Goal: Contribute content: Add original content to the website for others to see

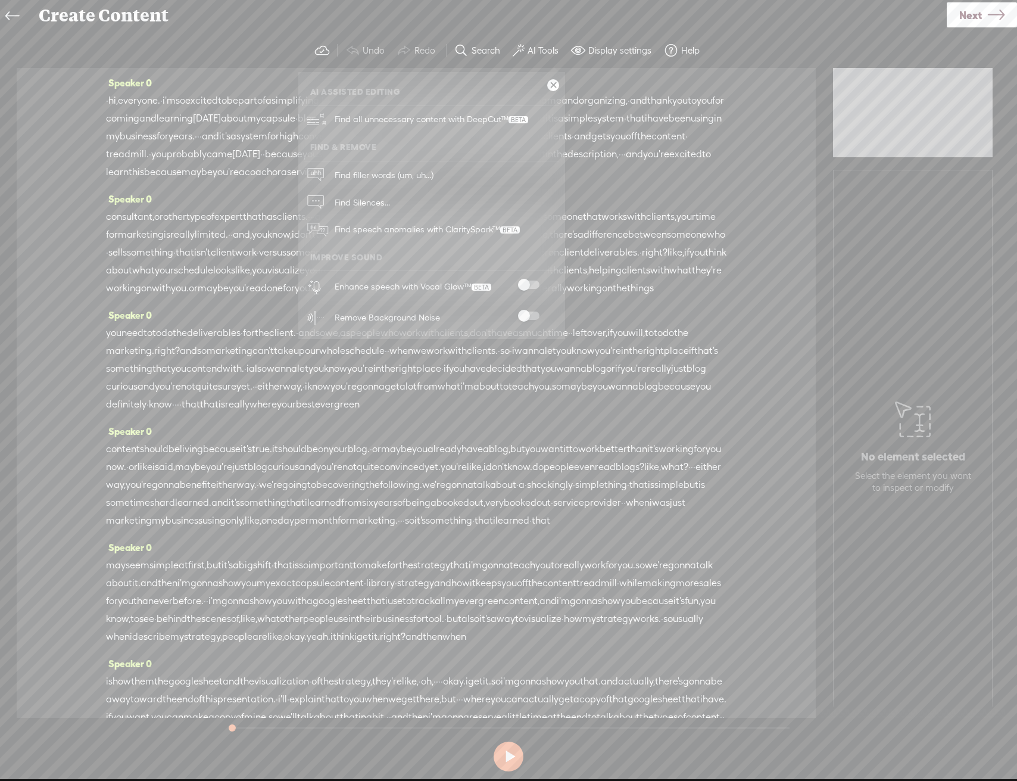
click at [530, 279] on div "Enhance speech with Vocal Glow™" at bounding box center [444, 286] width 229 height 31
click at [518, 315] on span at bounding box center [528, 315] width 21 height 8
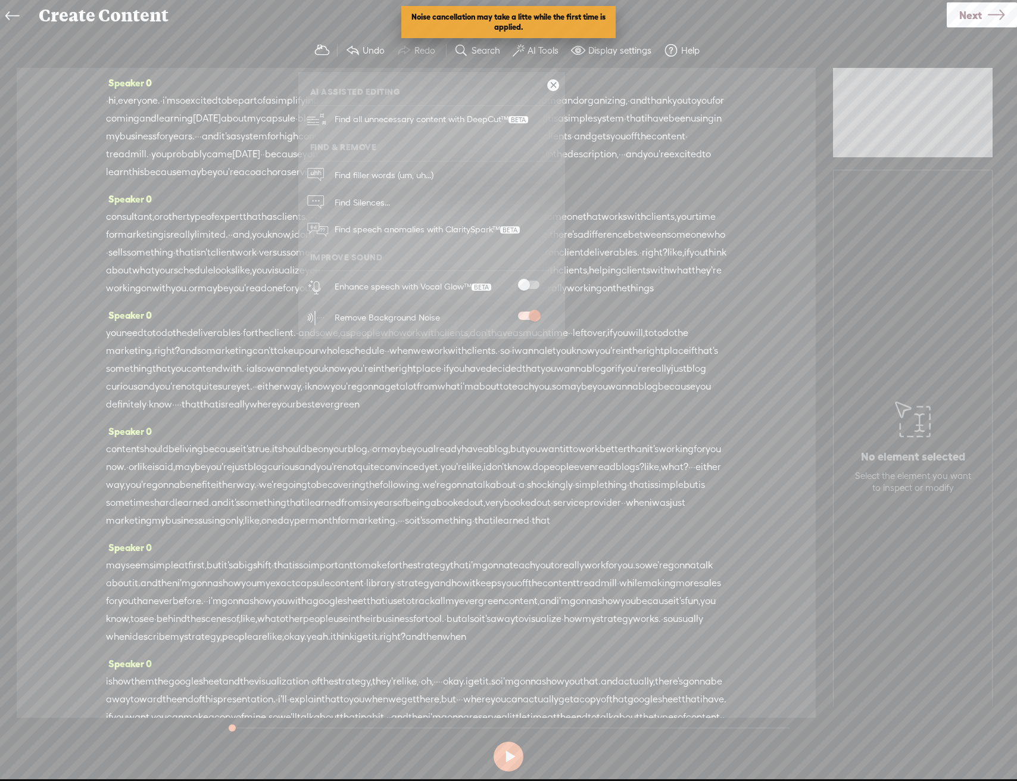
click at [531, 284] on span at bounding box center [528, 284] width 21 height 8
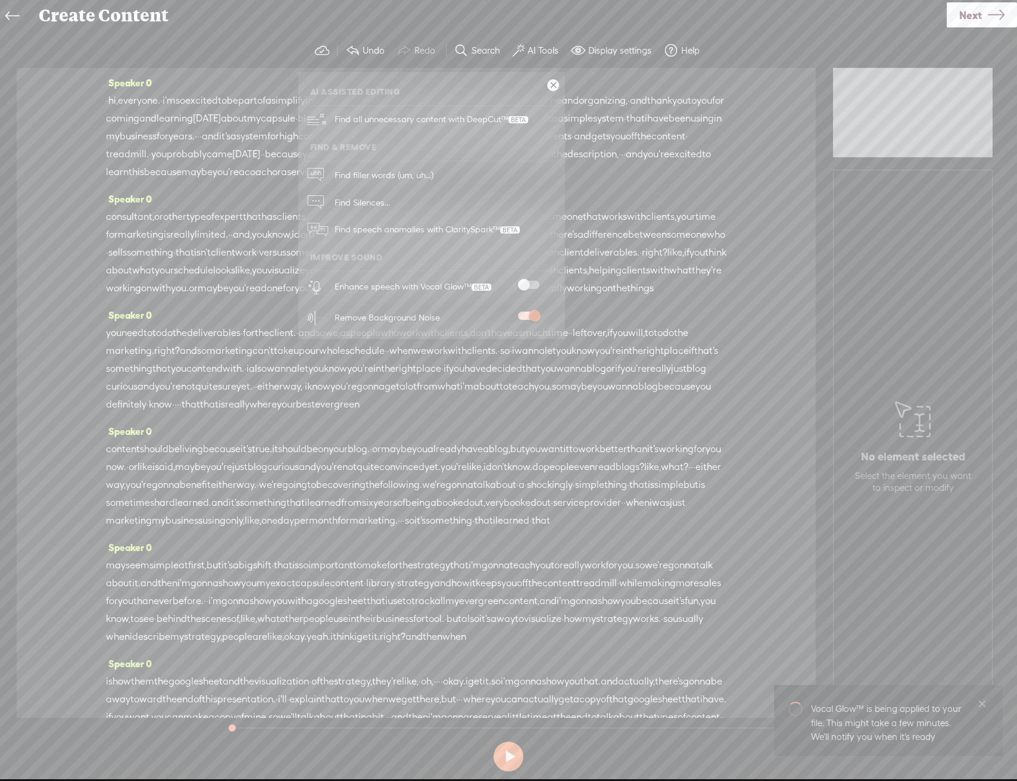
click at [533, 288] on span at bounding box center [528, 284] width 21 height 8
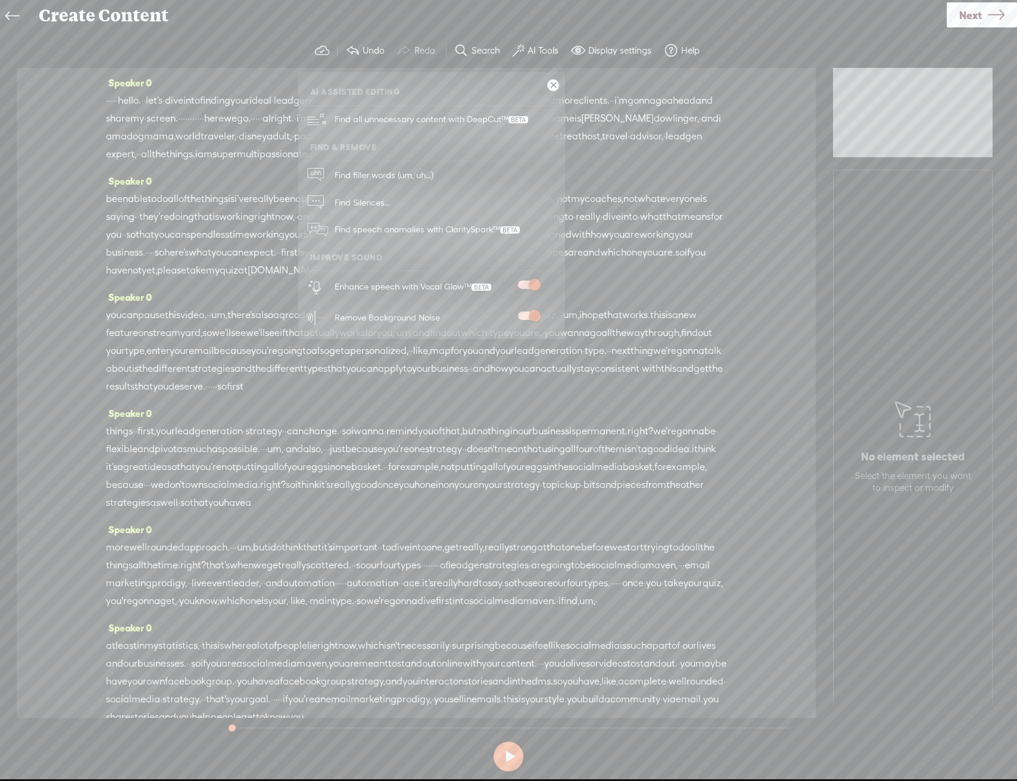
click at [948, 13] on link "Next" at bounding box center [982, 14] width 70 height 25
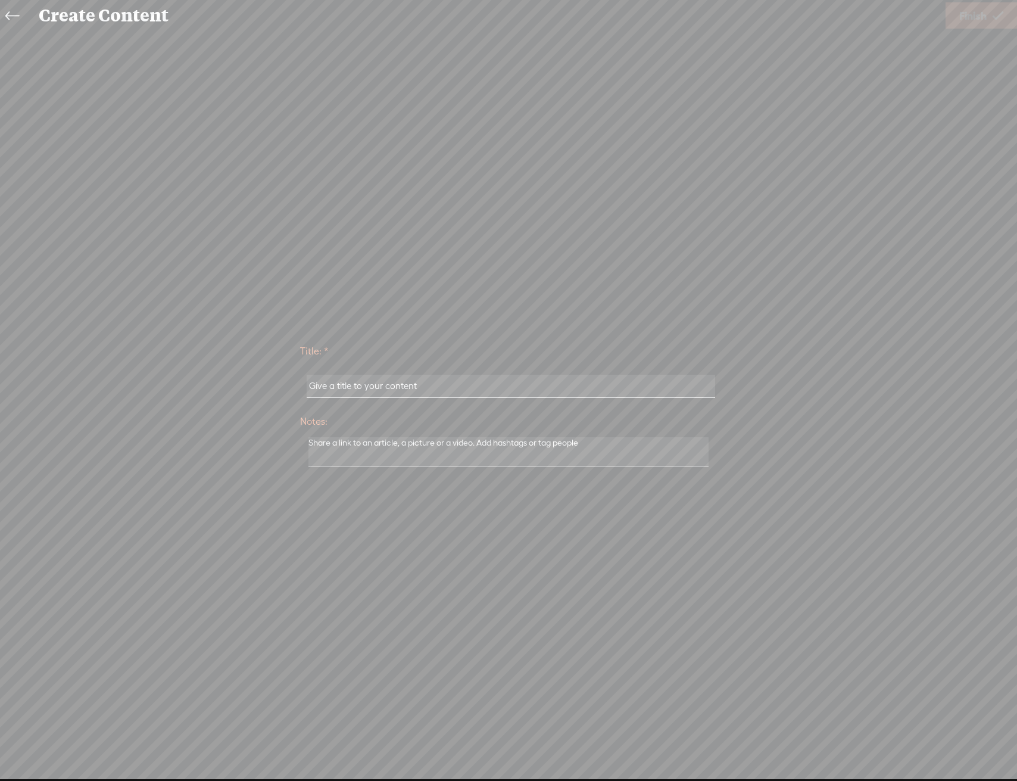
click at [450, 397] on div at bounding box center [508, 386] width 417 height 37
click at [453, 390] on input "text" at bounding box center [511, 386] width 408 height 23
type input "Simplifying [PERSON_NAME]"
click at [982, 7] on div "Use text-to-audio Use voice actor Record From This Browser Use pre-recorded aud…" at bounding box center [981, 15] width 71 height 31
click at [982, 7] on span "Finish" at bounding box center [972, 16] width 27 height 30
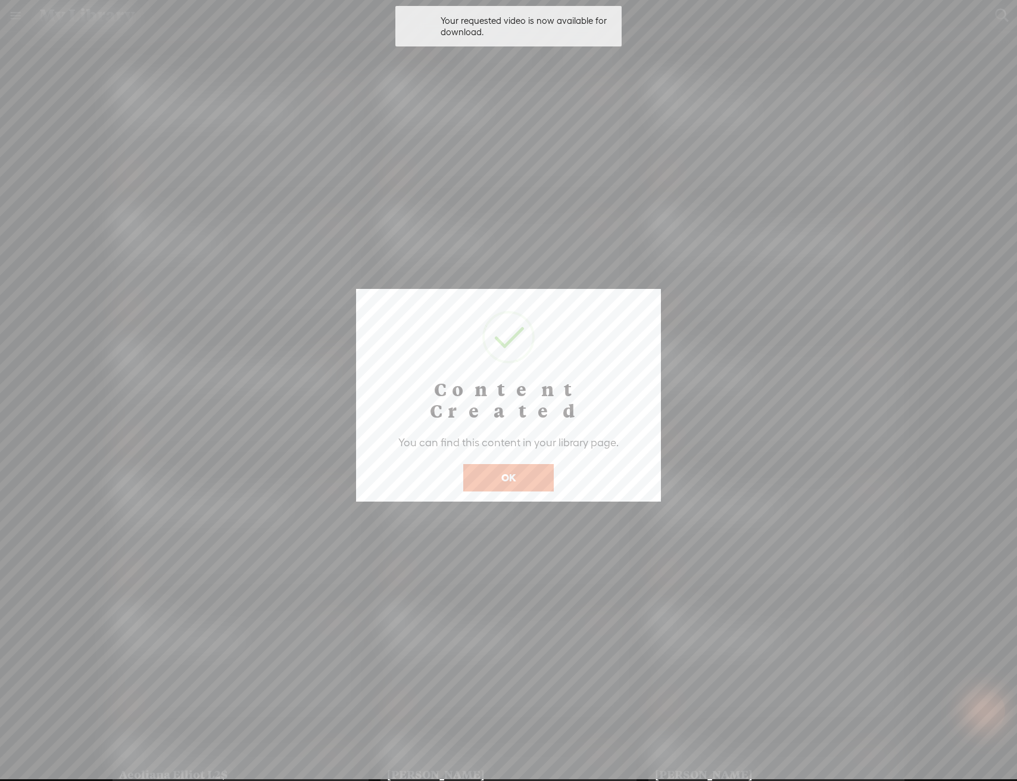
drag, startPoint x: 481, startPoint y: 439, endPoint x: 488, endPoint y: 450, distance: 13.4
click at [486, 448] on div "OK" at bounding box center [508, 469] width 96 height 43
click at [489, 464] on button "OK" at bounding box center [508, 477] width 91 height 27
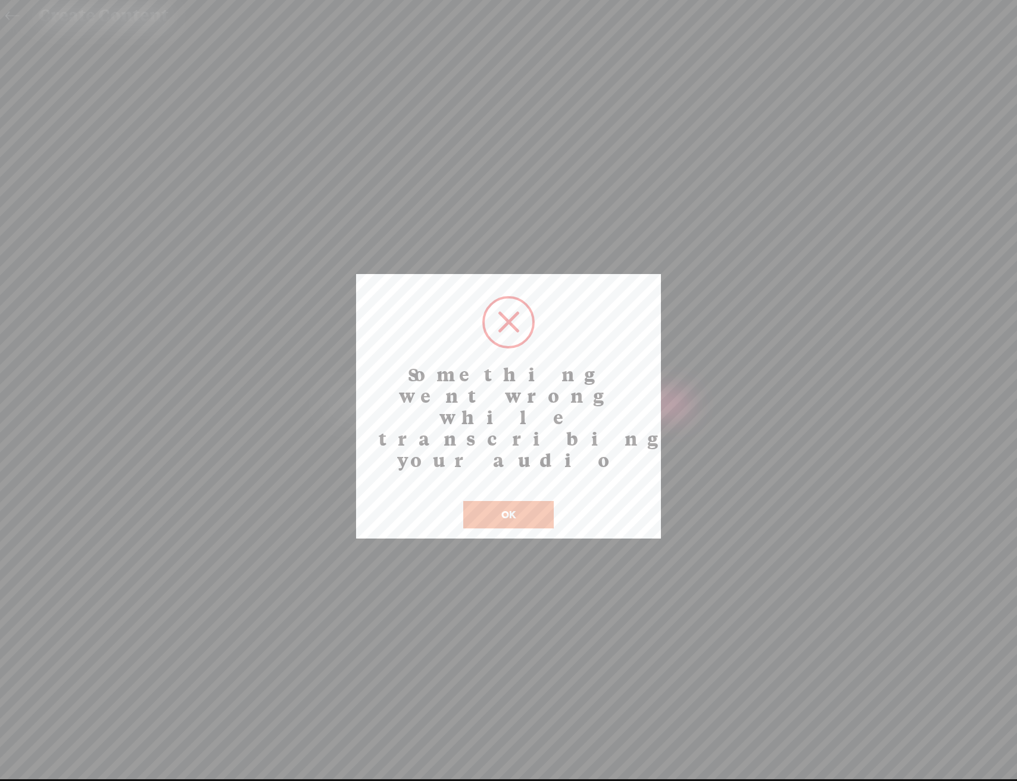
click at [522, 501] on button "OK" at bounding box center [508, 514] width 91 height 27
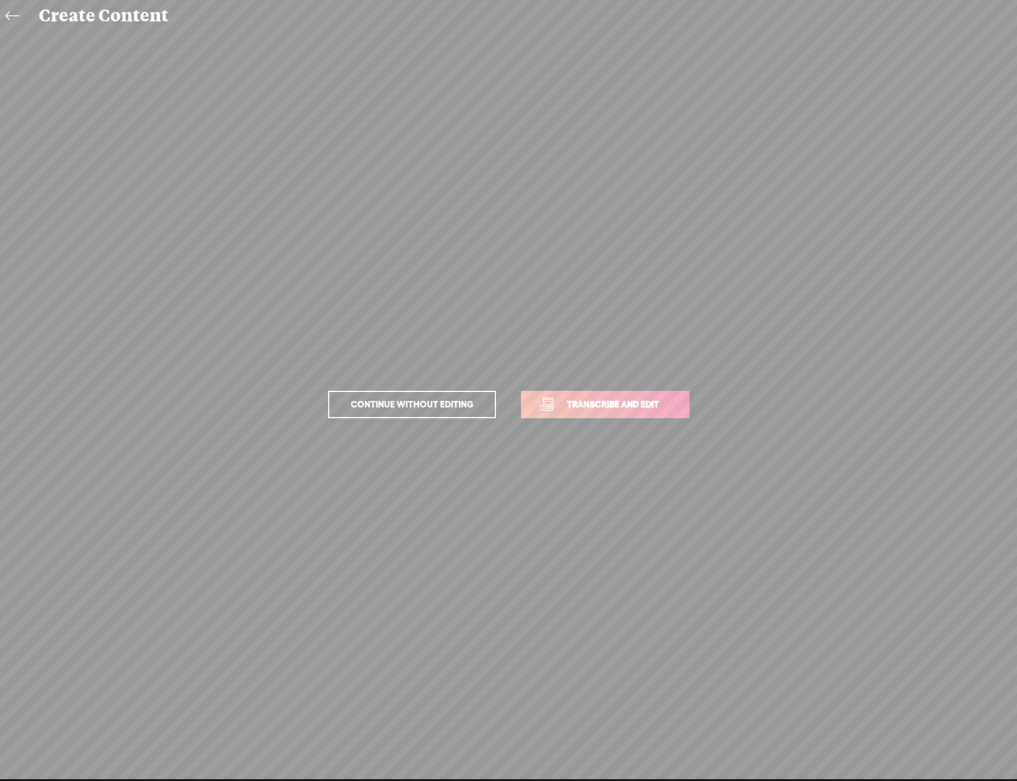
click at [570, 413] on link "Transcribe and edit" at bounding box center [605, 404] width 169 height 27
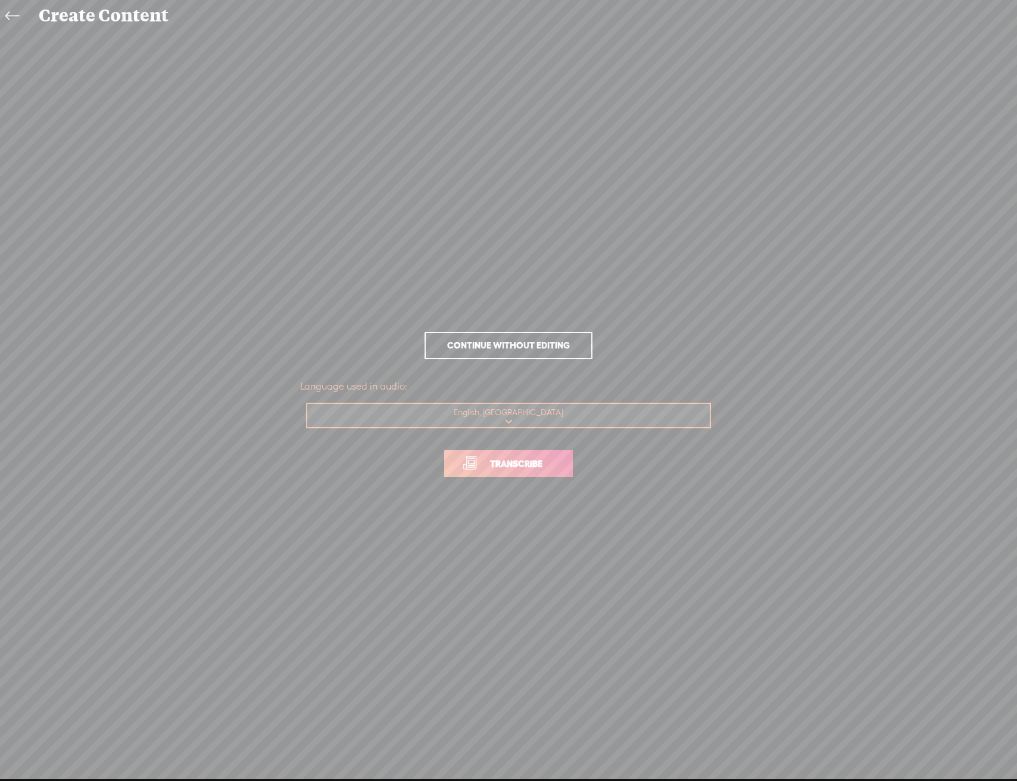
click at [519, 472] on link "Transcribe" at bounding box center [508, 463] width 129 height 27
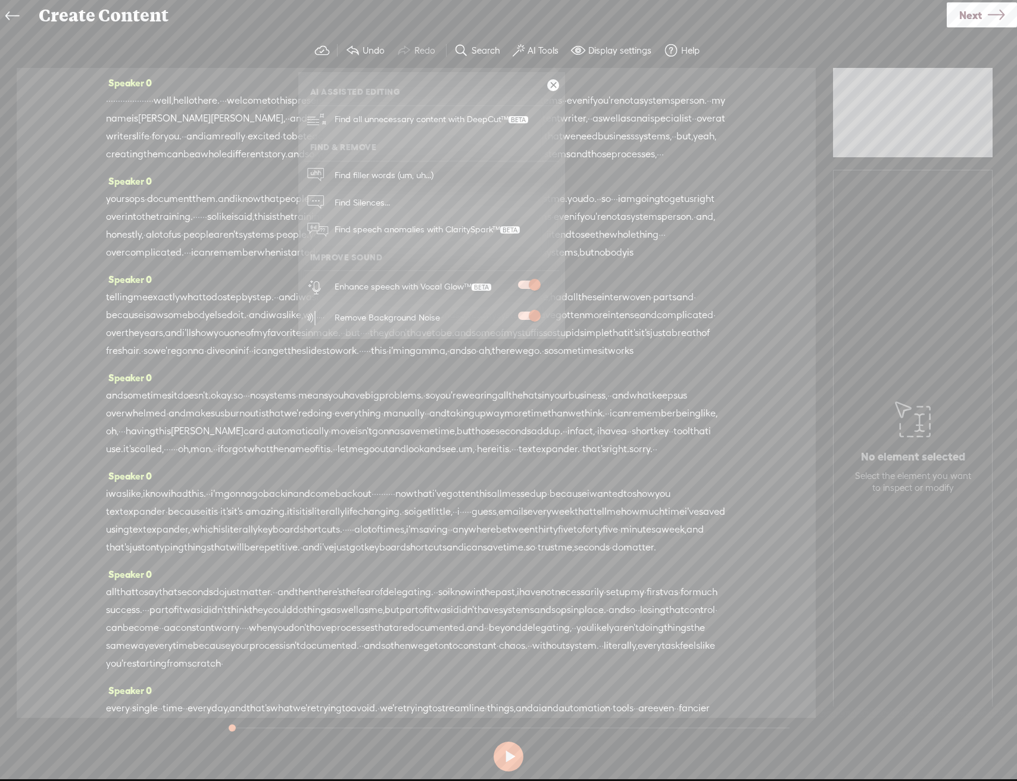
click at [947, 14] on link "Next" at bounding box center [982, 14] width 70 height 25
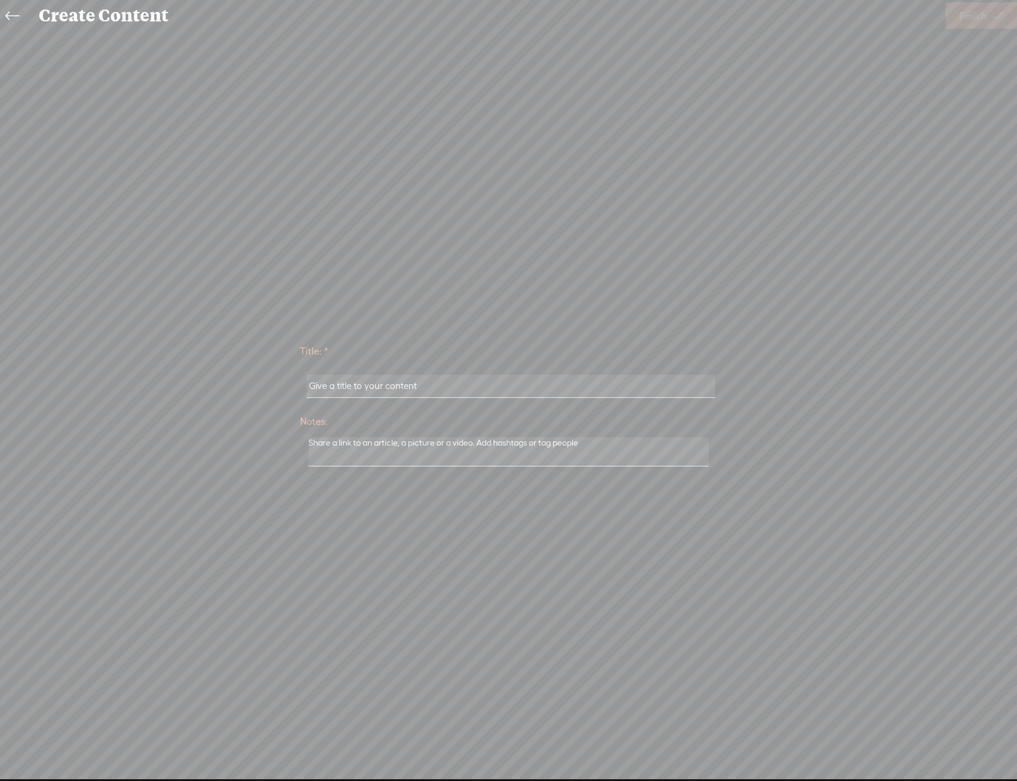
click at [361, 391] on input "text" at bounding box center [511, 386] width 408 height 23
type input "Simplifying [PERSON_NAME]"
click at [978, 31] on div "Title: * Simplifying [PERSON_NAME] Notes: Save as a draft content Publish: Warn…" at bounding box center [508, 404] width 993 height 747
click at [981, 22] on span "Finish" at bounding box center [972, 16] width 27 height 30
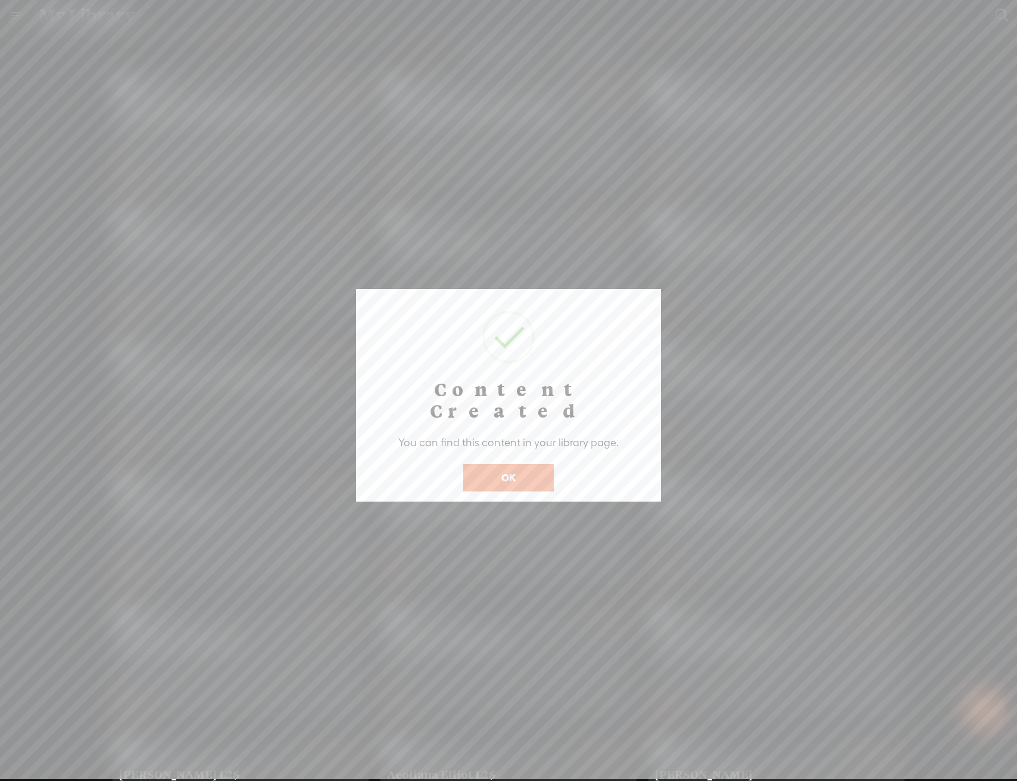
click at [500, 464] on button "OK" at bounding box center [508, 477] width 91 height 27
